Goal: Information Seeking & Learning: Compare options

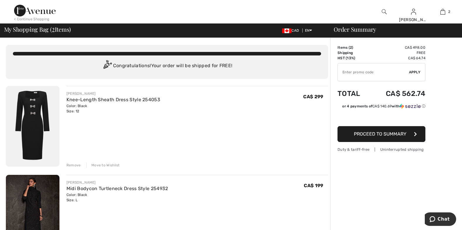
click at [28, 101] on img at bounding box center [33, 126] width 54 height 81
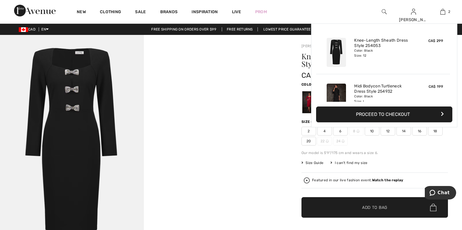
drag, startPoint x: 337, startPoint y: 89, endPoint x: 305, endPoint y: 90, distance: 31.4
click at [337, 89] on img at bounding box center [336, 98] width 19 height 29
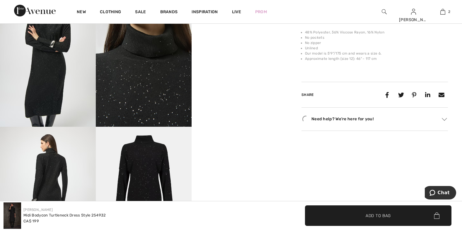
scroll to position [277, 0]
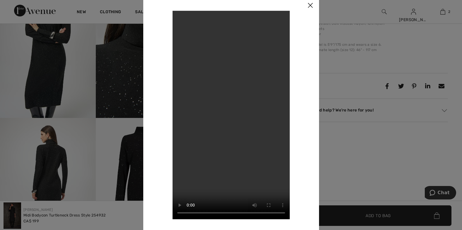
click at [48, 153] on div at bounding box center [231, 115] width 462 height 230
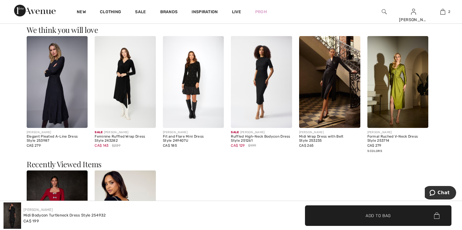
scroll to position [650, 0]
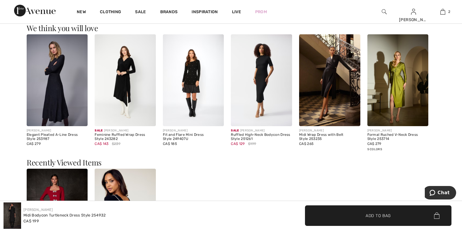
click at [260, 73] on img at bounding box center [261, 80] width 61 height 92
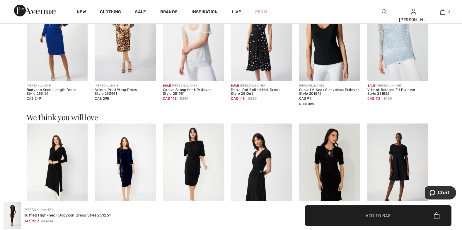
scroll to position [593, 0]
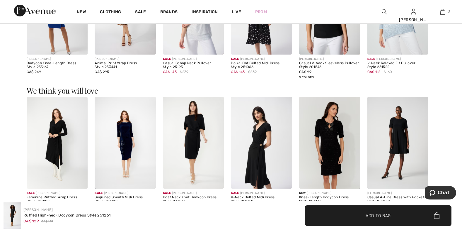
click at [128, 128] on img at bounding box center [125, 143] width 61 height 92
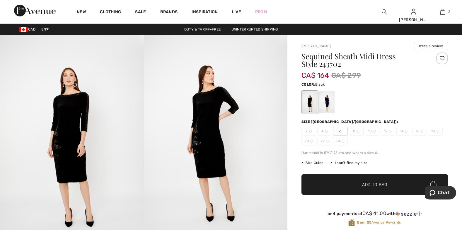
click at [74, 125] on img at bounding box center [72, 143] width 144 height 216
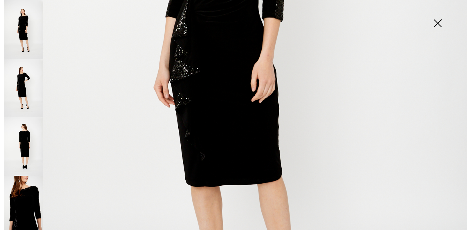
scroll to position [284, 0]
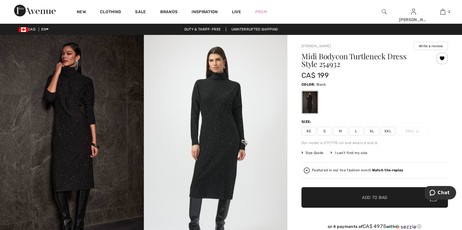
scroll to position [650, 0]
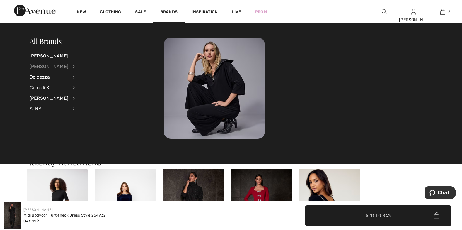
click at [52, 66] on div "[PERSON_NAME]" at bounding box center [49, 66] width 39 height 11
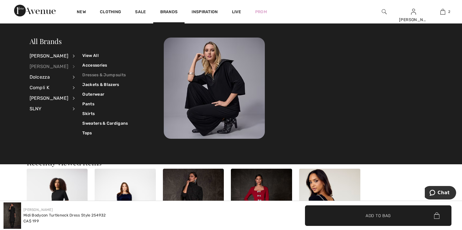
click at [93, 72] on link "Dresses & Jumpsuits" at bounding box center [104, 75] width 45 height 10
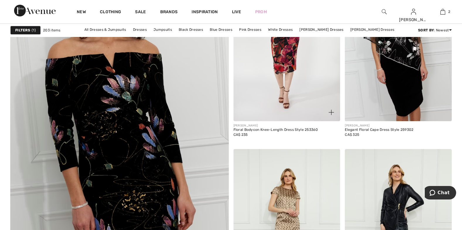
scroll to position [1593, 0]
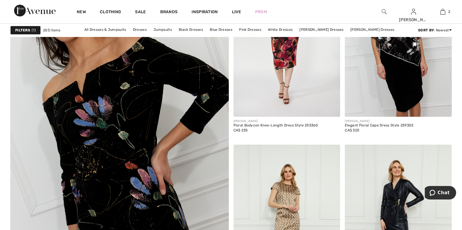
click at [118, 84] on img at bounding box center [119, 153] width 262 height 394
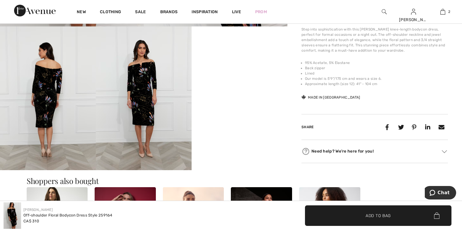
scroll to position [240, 0]
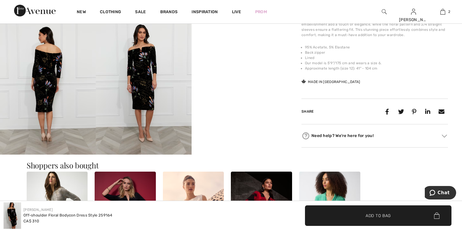
click at [240, 59] on video "Your browser does not support the video tag." at bounding box center [240, 35] width 96 height 48
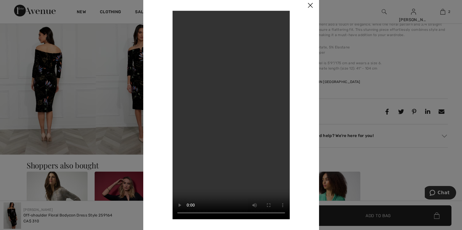
click at [308, 4] on img at bounding box center [311, 5] width 18 height 18
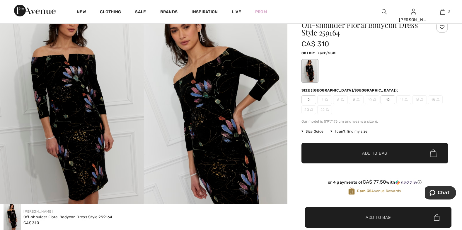
scroll to position [0, 0]
